Goal: Find specific fact: Find contact information

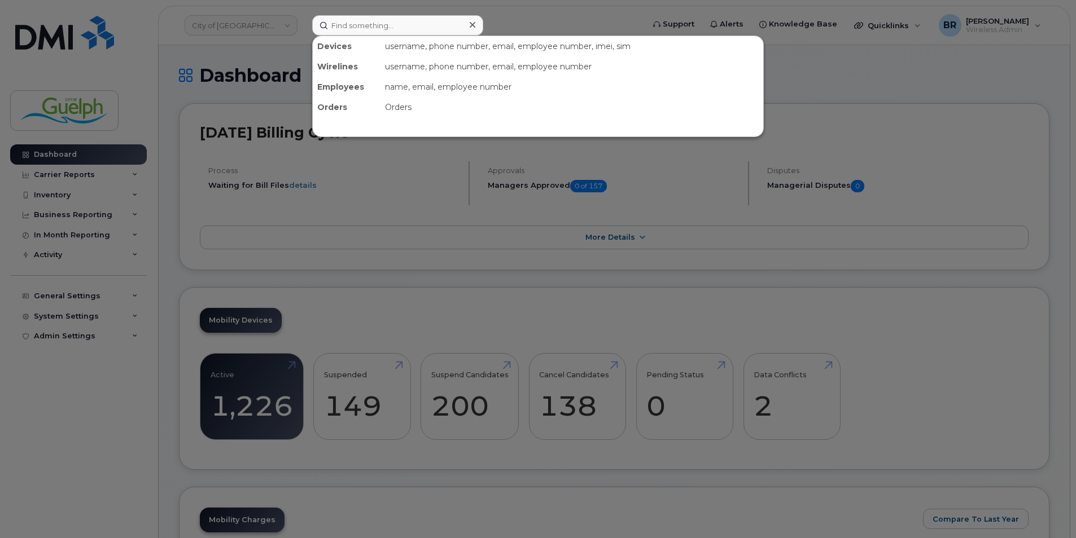
type input "5198274994"
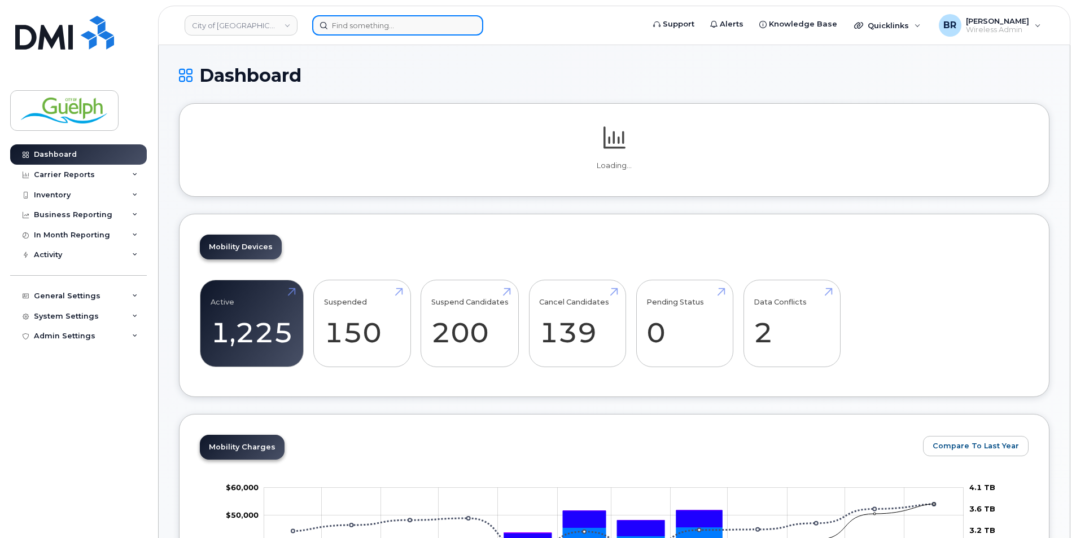
click at [393, 28] on input at bounding box center [397, 25] width 171 height 20
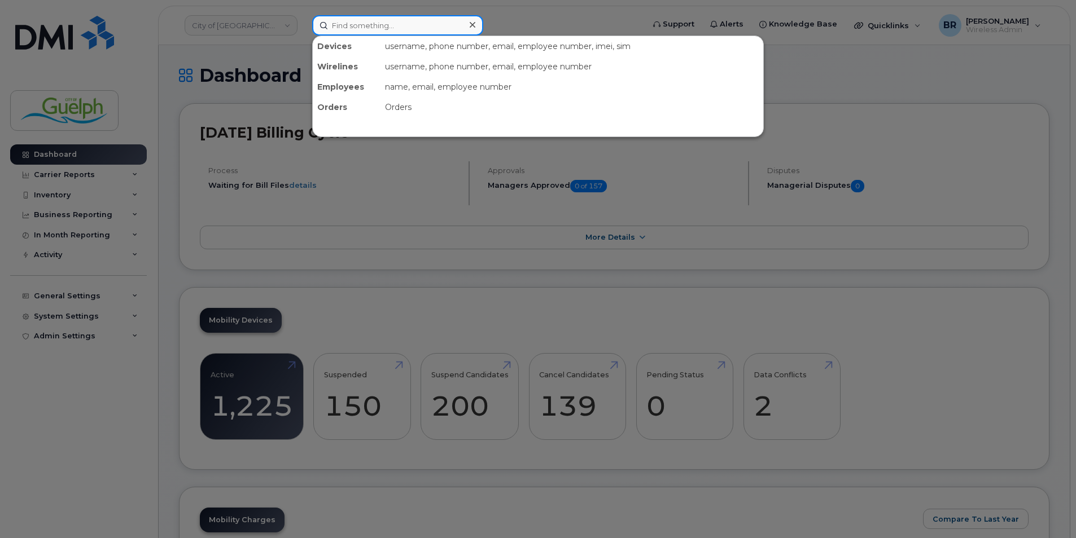
paste input "5198274994"
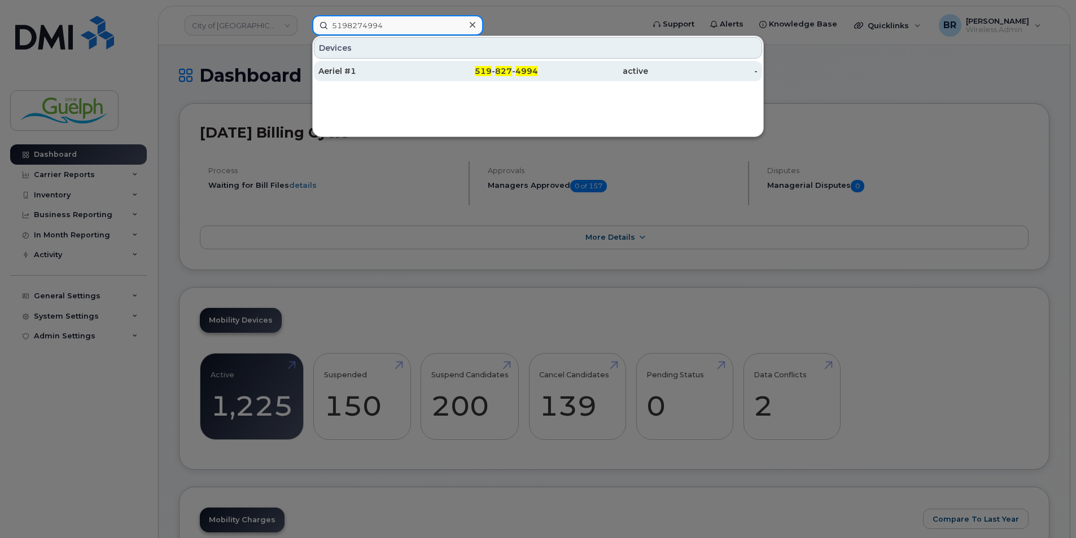
type input "5198274994"
click at [354, 69] on div "Aeriel #1" at bounding box center [373, 70] width 110 height 11
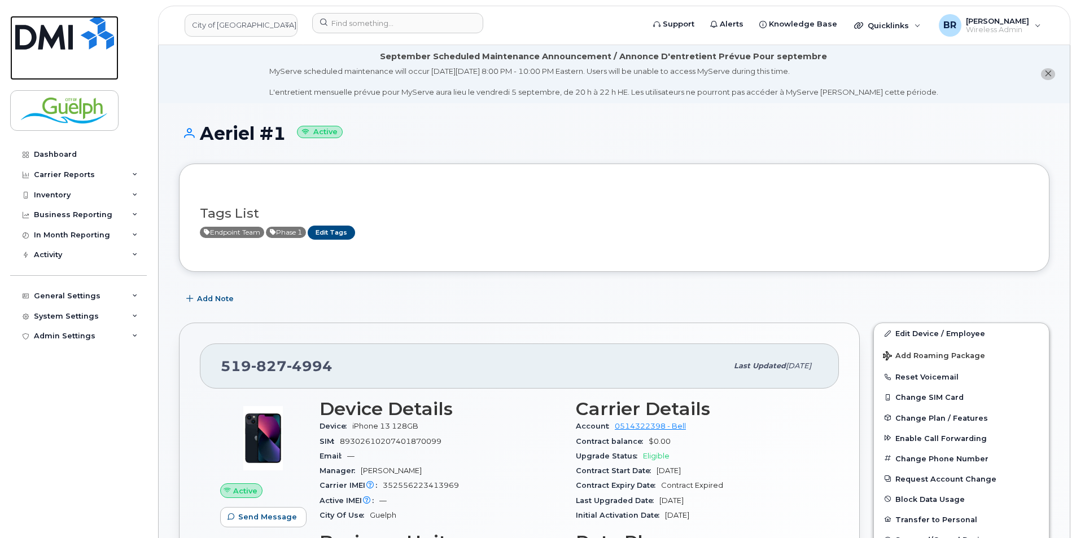
click at [87, 50] on link at bounding box center [64, 48] width 108 height 64
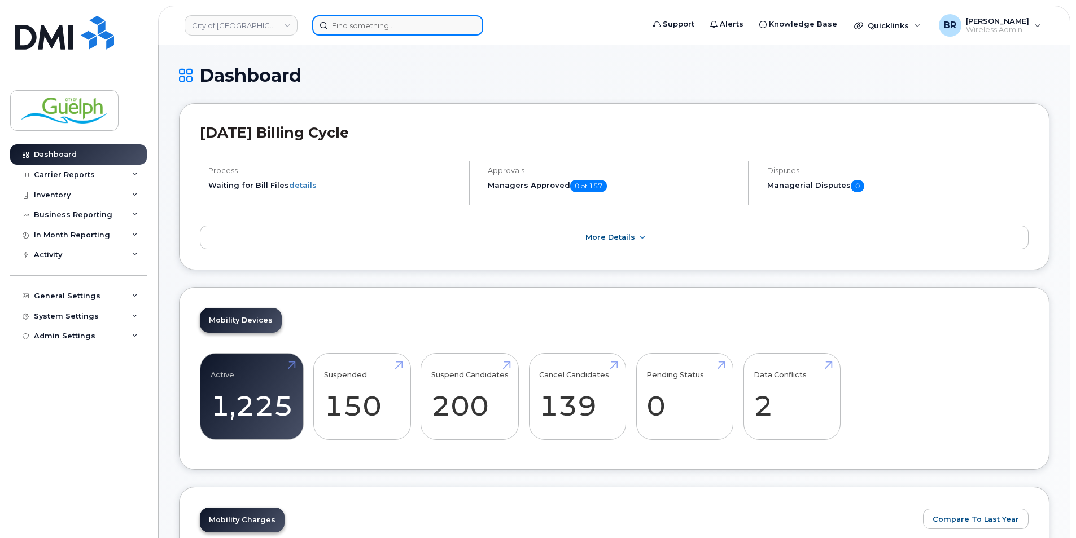
click at [365, 17] on input at bounding box center [397, 25] width 171 height 20
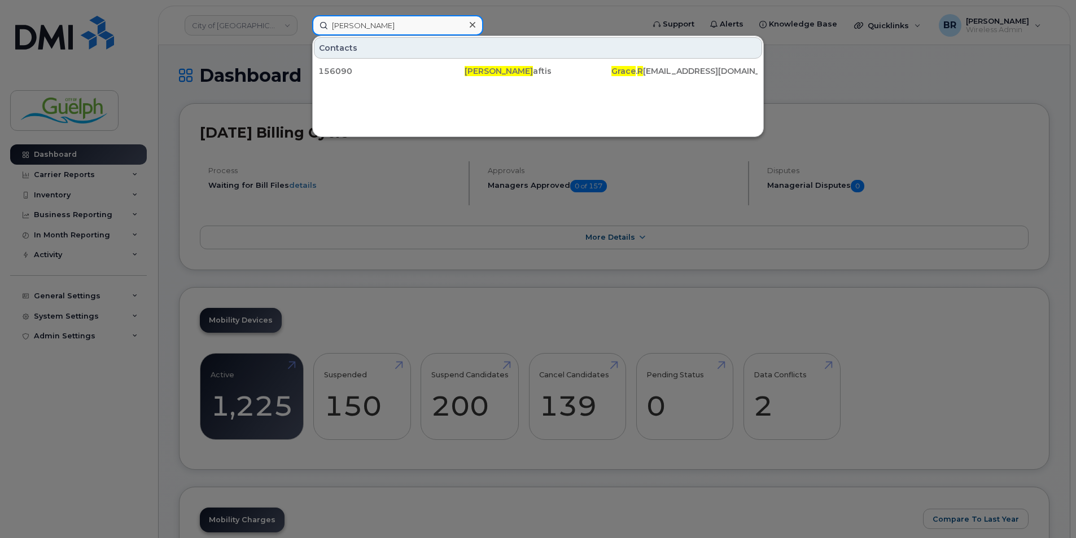
type input "grace r"
click at [470, 24] on icon at bounding box center [473, 24] width 6 height 9
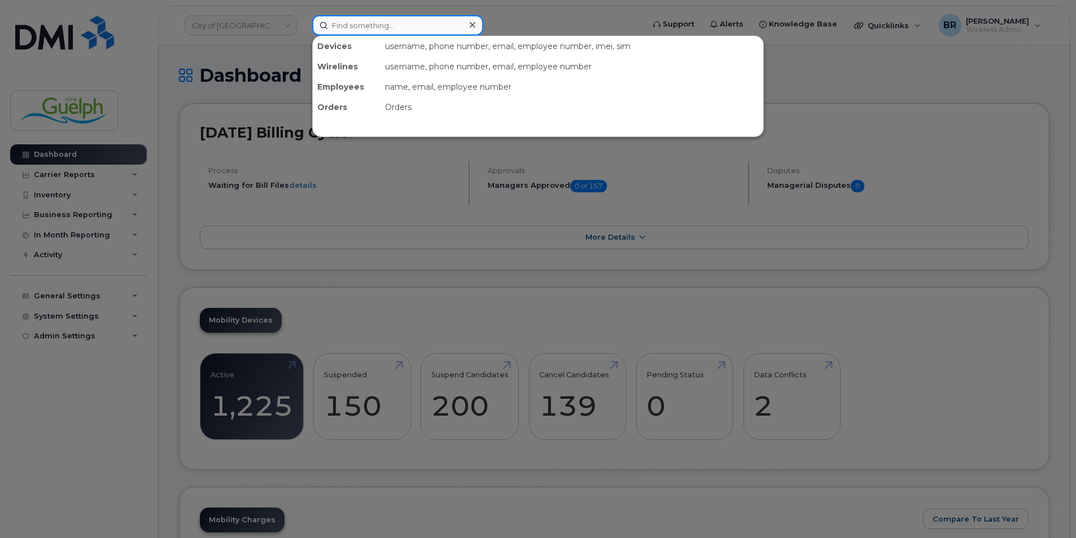
click at [360, 30] on input at bounding box center [397, 25] width 171 height 20
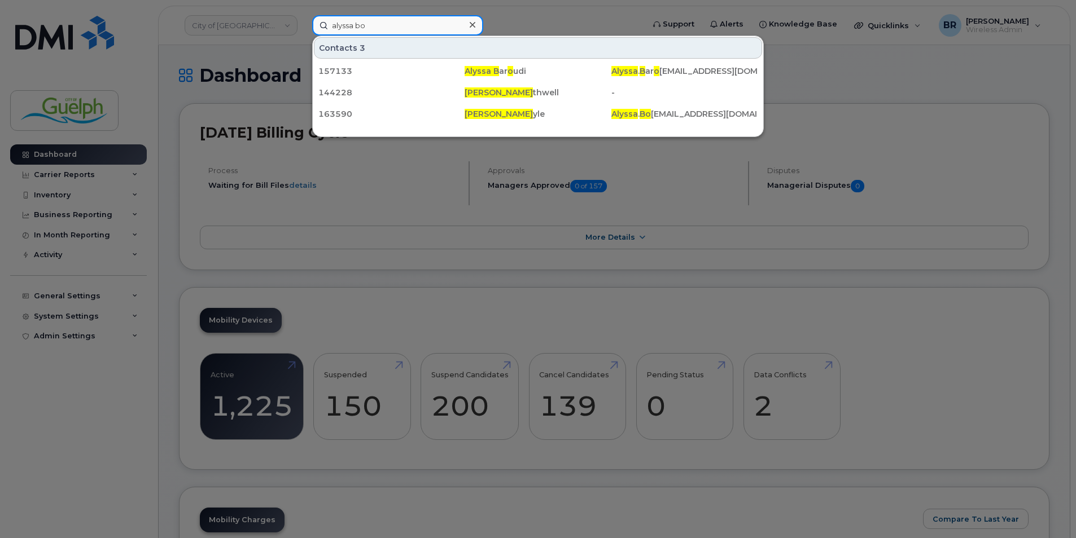
type input "alyssa boy"
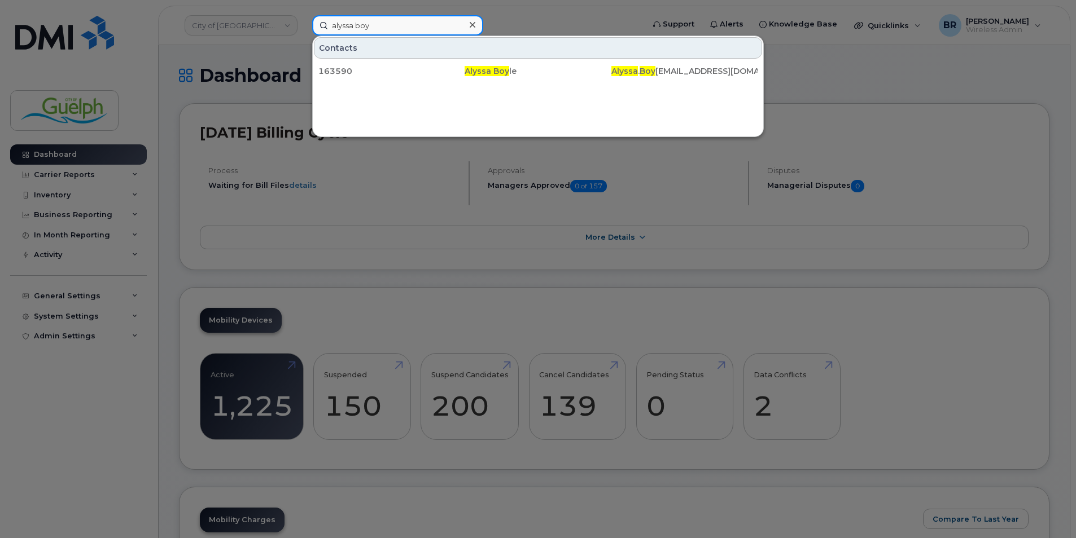
drag, startPoint x: 404, startPoint y: 25, endPoint x: -2, endPoint y: -8, distance: 407.2
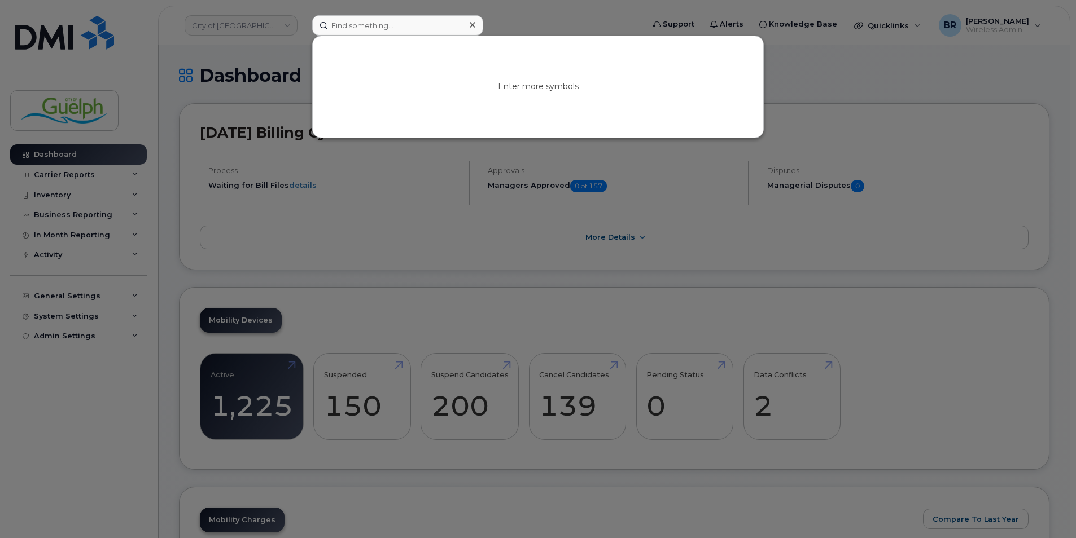
click at [471, 24] on icon at bounding box center [473, 25] width 6 height 6
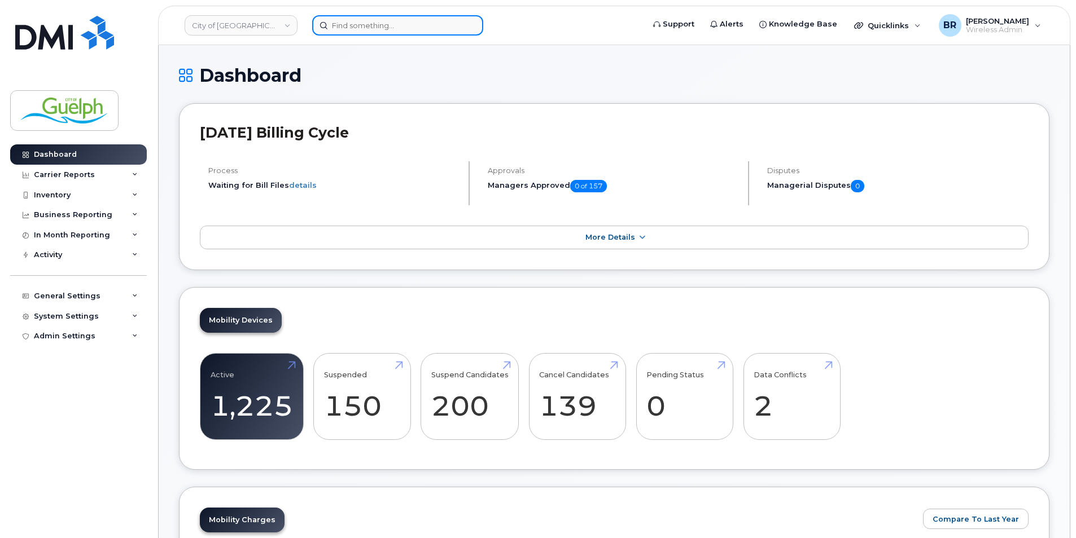
click at [371, 22] on input at bounding box center [397, 25] width 171 height 20
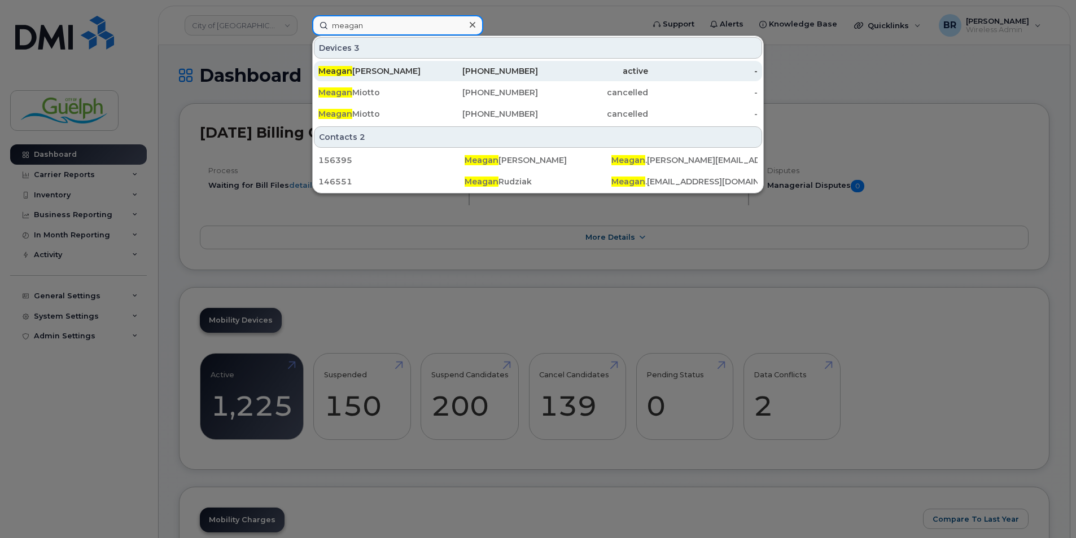
type input "meagan"
click at [552, 71] on div "active" at bounding box center [593, 70] width 110 height 11
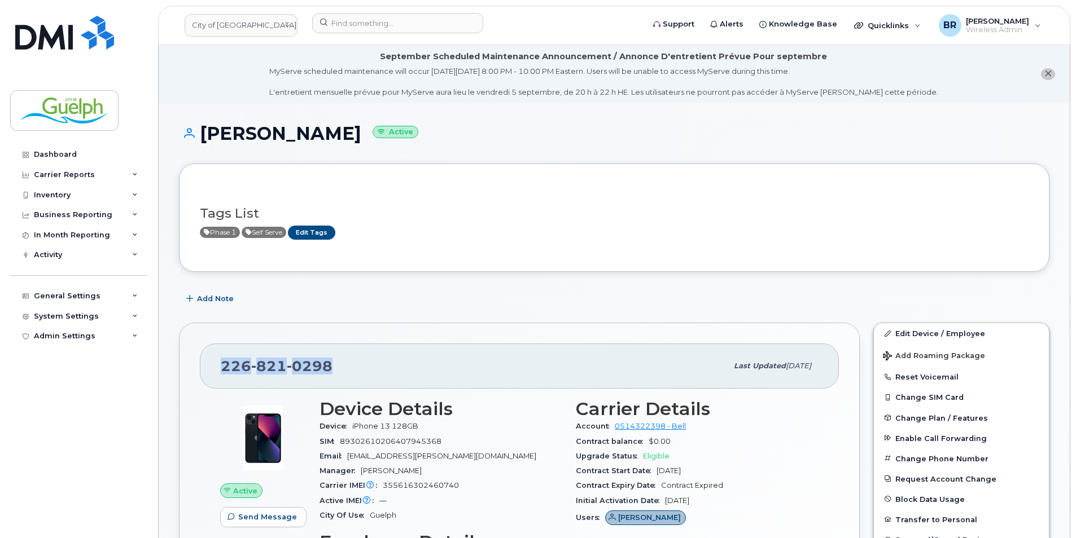
drag, startPoint x: 329, startPoint y: 365, endPoint x: 222, endPoint y: 361, distance: 106.7
click at [222, 361] on span "226 821 0298" at bounding box center [277, 366] width 112 height 17
drag, startPoint x: 222, startPoint y: 361, endPoint x: 229, endPoint y: 363, distance: 6.4
copy span "226 821 0298"
click at [1044, 72] on icon "close notification" at bounding box center [1047, 73] width 7 height 7
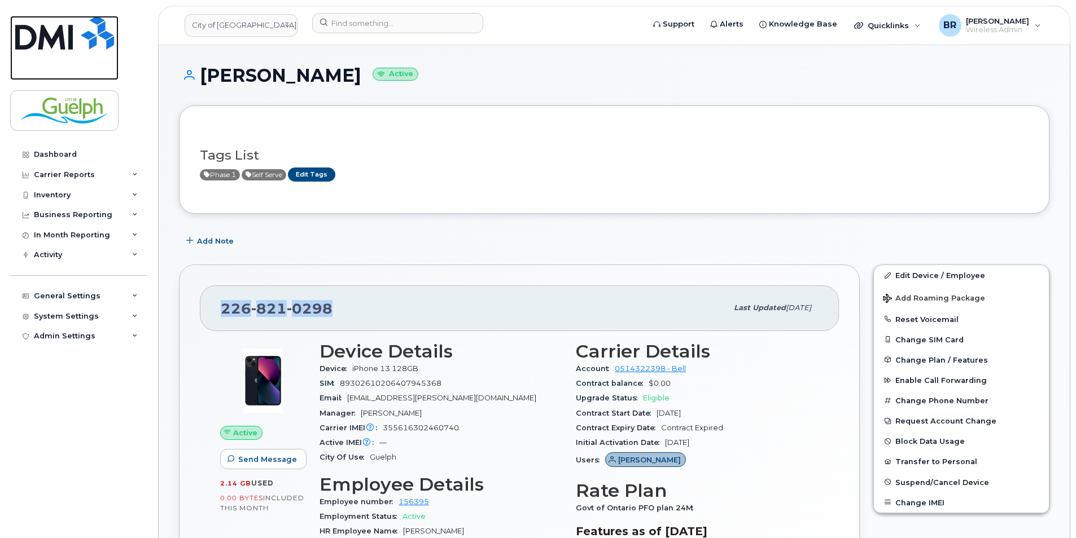
click at [71, 34] on img at bounding box center [64, 33] width 99 height 34
